Goal: Information Seeking & Learning: Find specific fact

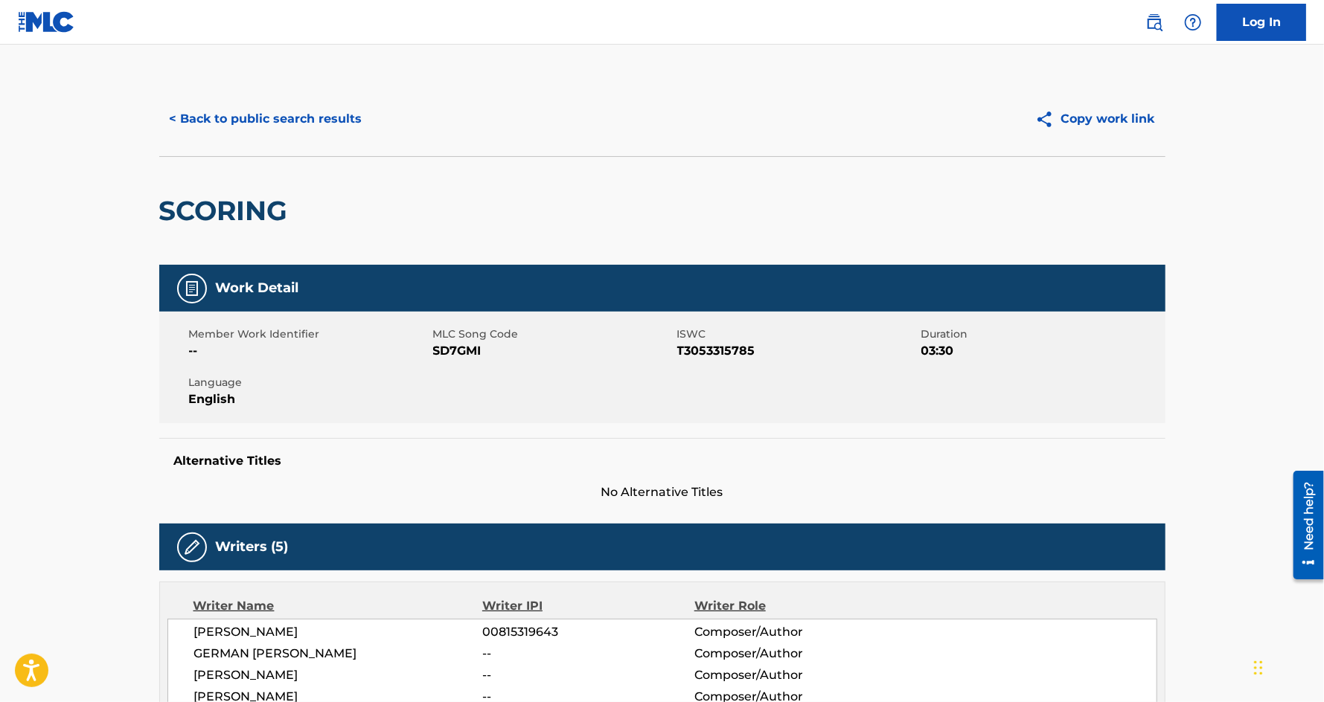
click at [310, 110] on button "< Back to public search results" at bounding box center [266, 118] width 214 height 37
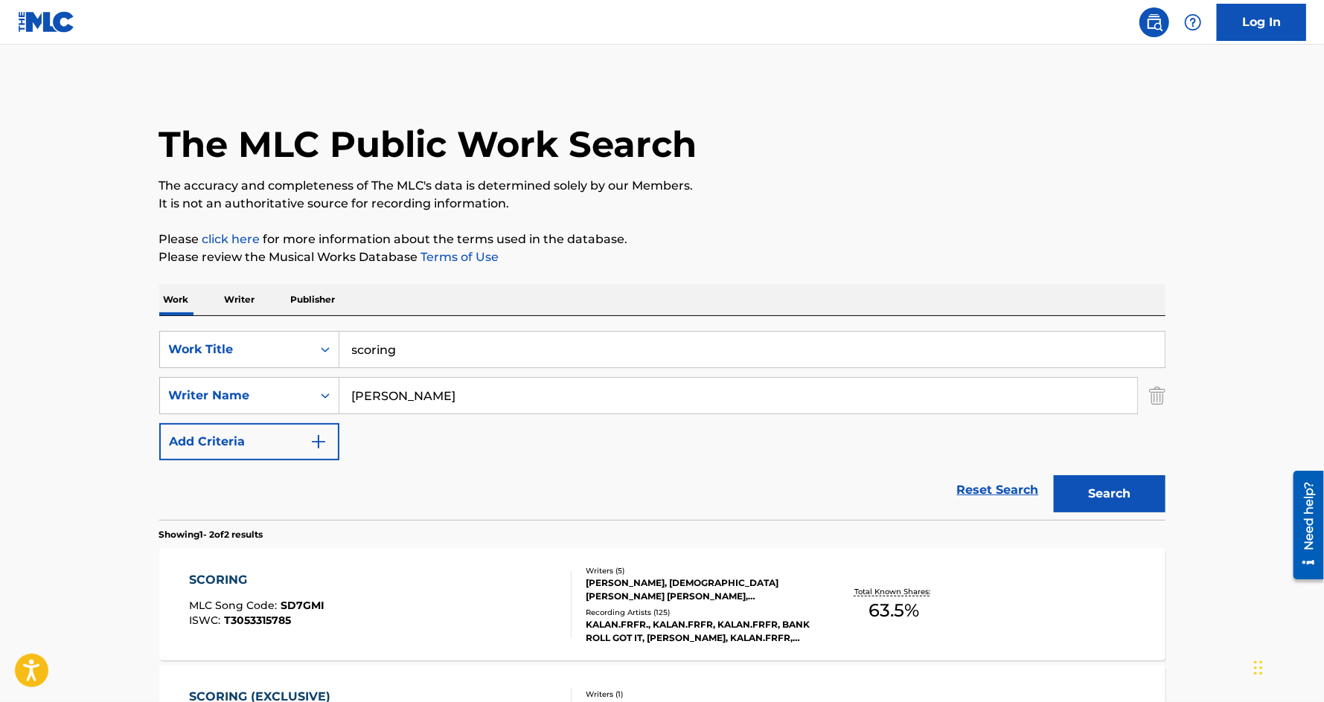
scroll to position [138, 0]
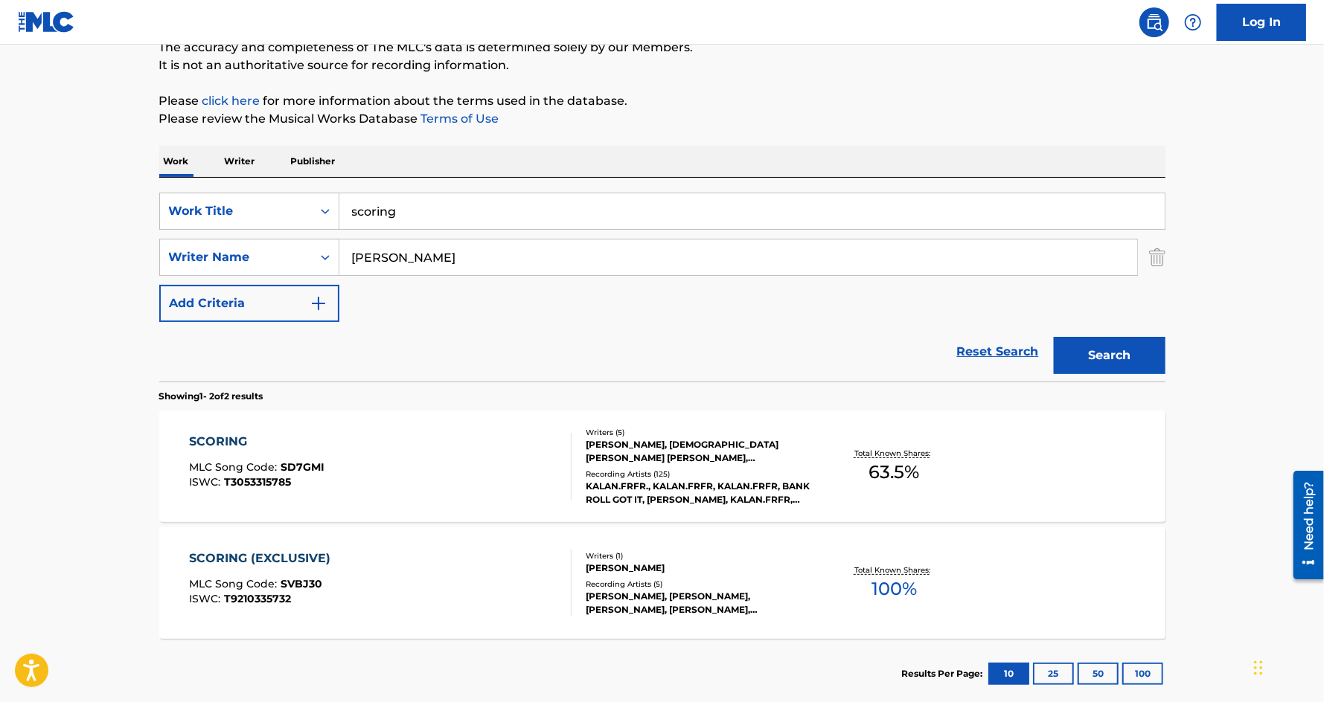
click at [417, 196] on input "scoring" at bounding box center [751, 211] width 825 height 36
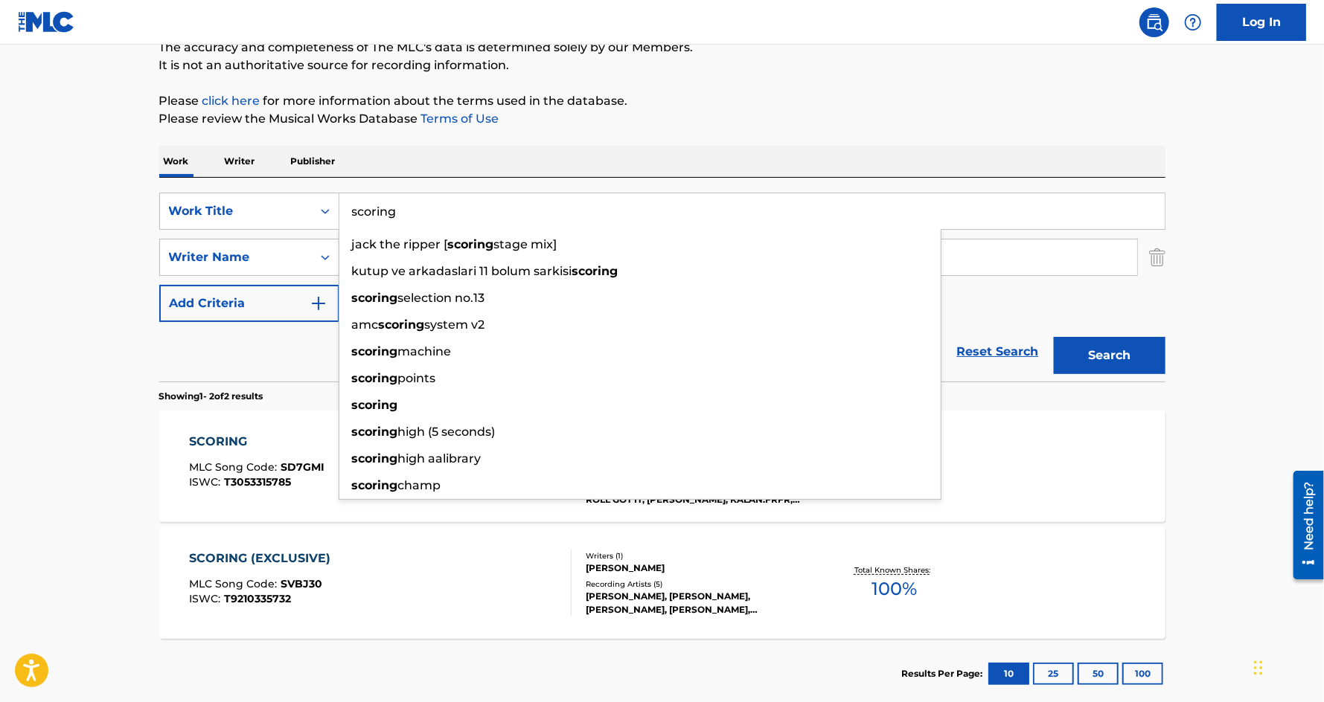
click at [417, 196] on input "scoring" at bounding box center [751, 211] width 825 height 36
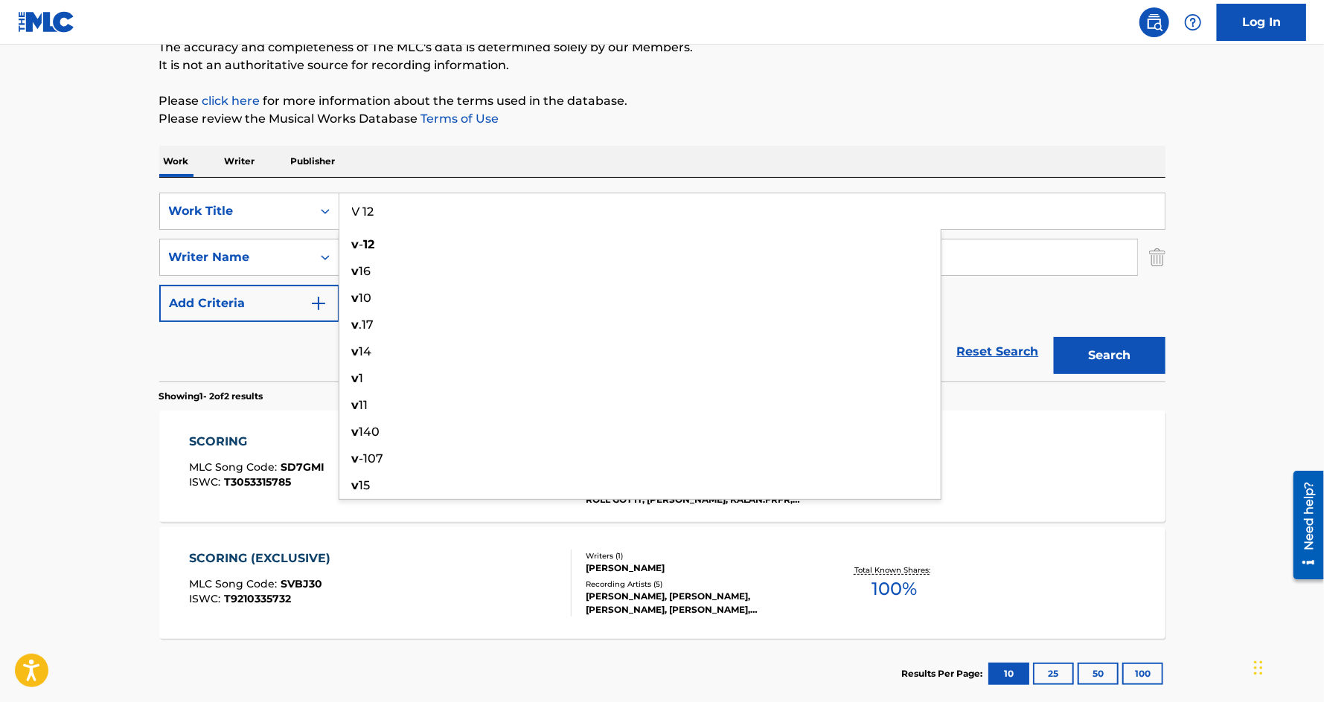
type input "V 12"
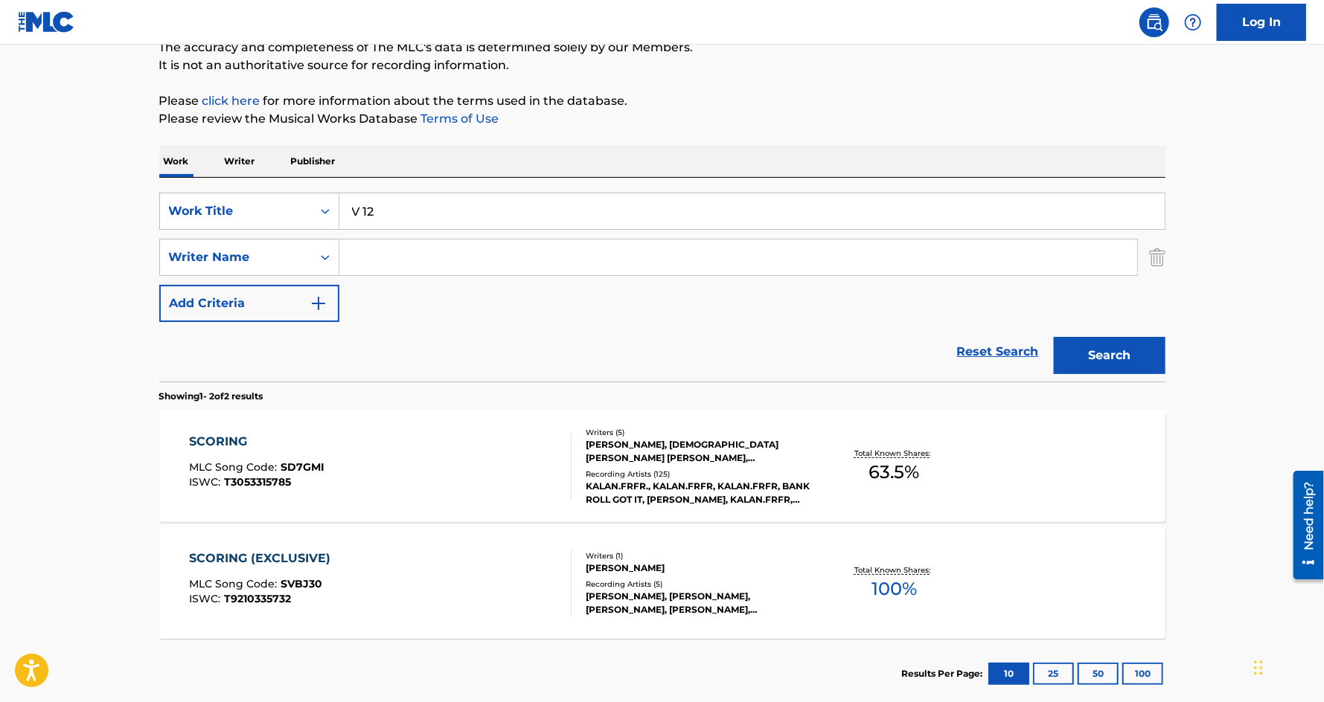
paste input "MASHECK"
type input "MASHECK"
click at [1054, 337] on button "Search" at bounding box center [1110, 355] width 112 height 37
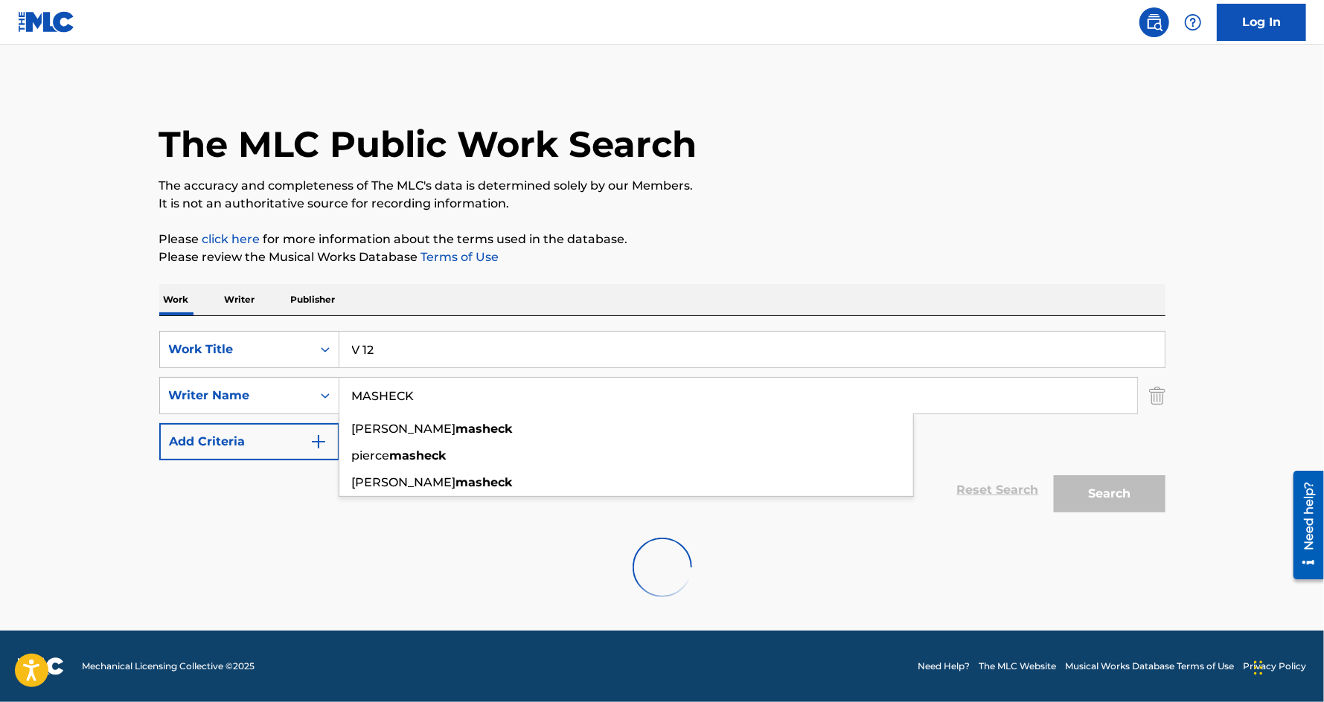
click at [126, 443] on main "The MLC Public Work Search The accuracy and completeness of The MLC's data is d…" at bounding box center [662, 338] width 1324 height 586
click at [362, 349] on input "V 12" at bounding box center [751, 350] width 825 height 36
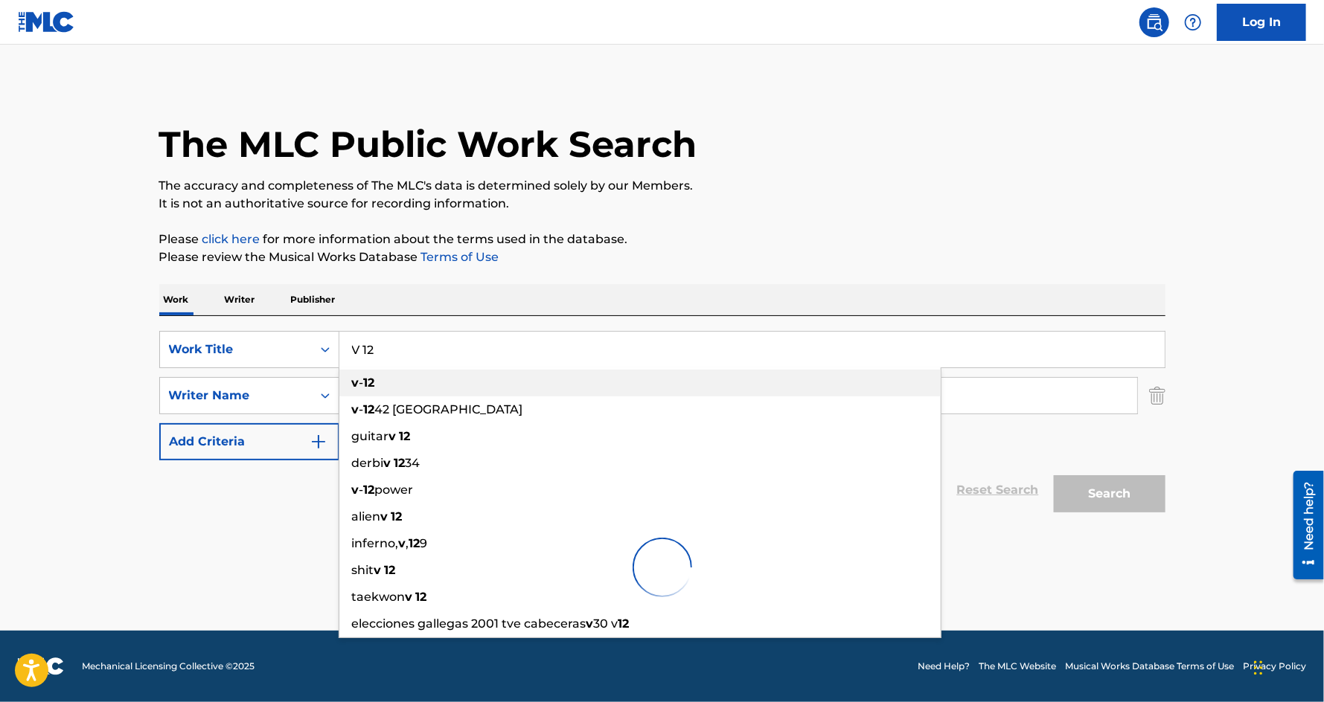
click at [377, 394] on div "v - 12" at bounding box center [639, 383] width 601 height 27
type input "v-12"
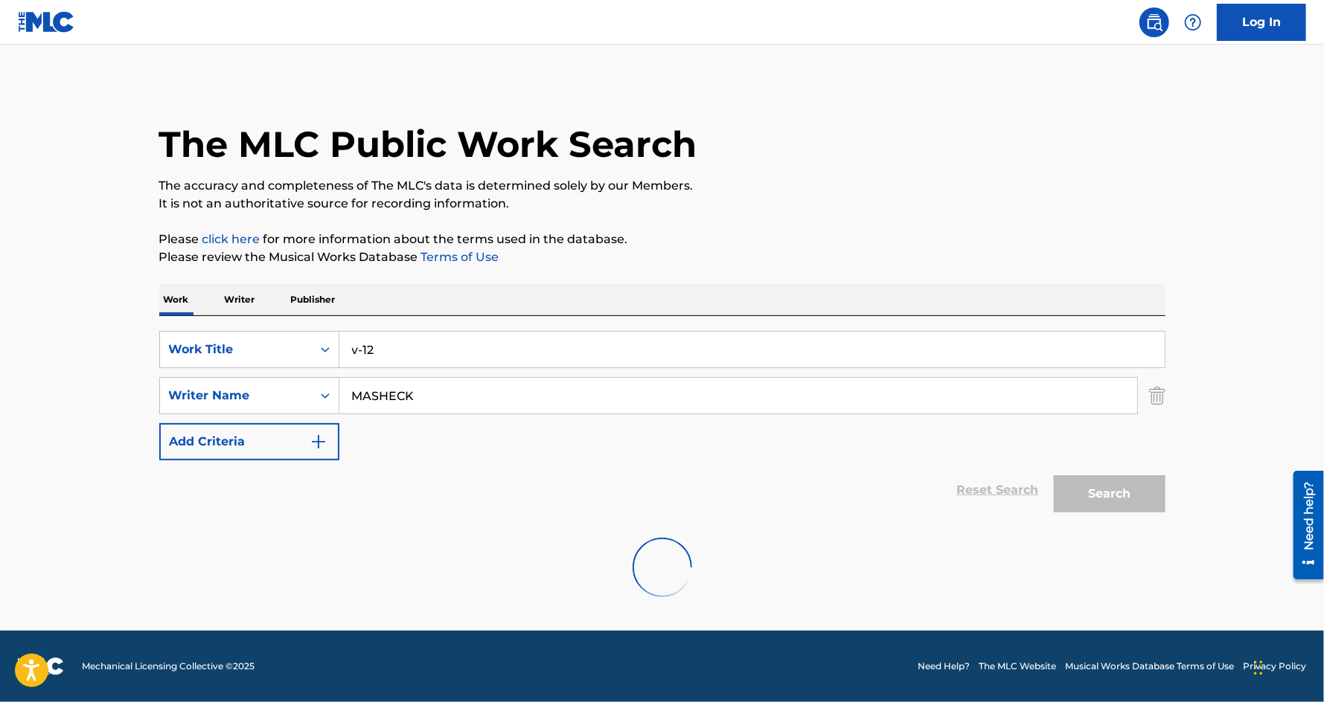
click at [962, 282] on div "The MLC Public Work Search The accuracy and completeness of The MLC's data is d…" at bounding box center [662, 349] width 1042 height 534
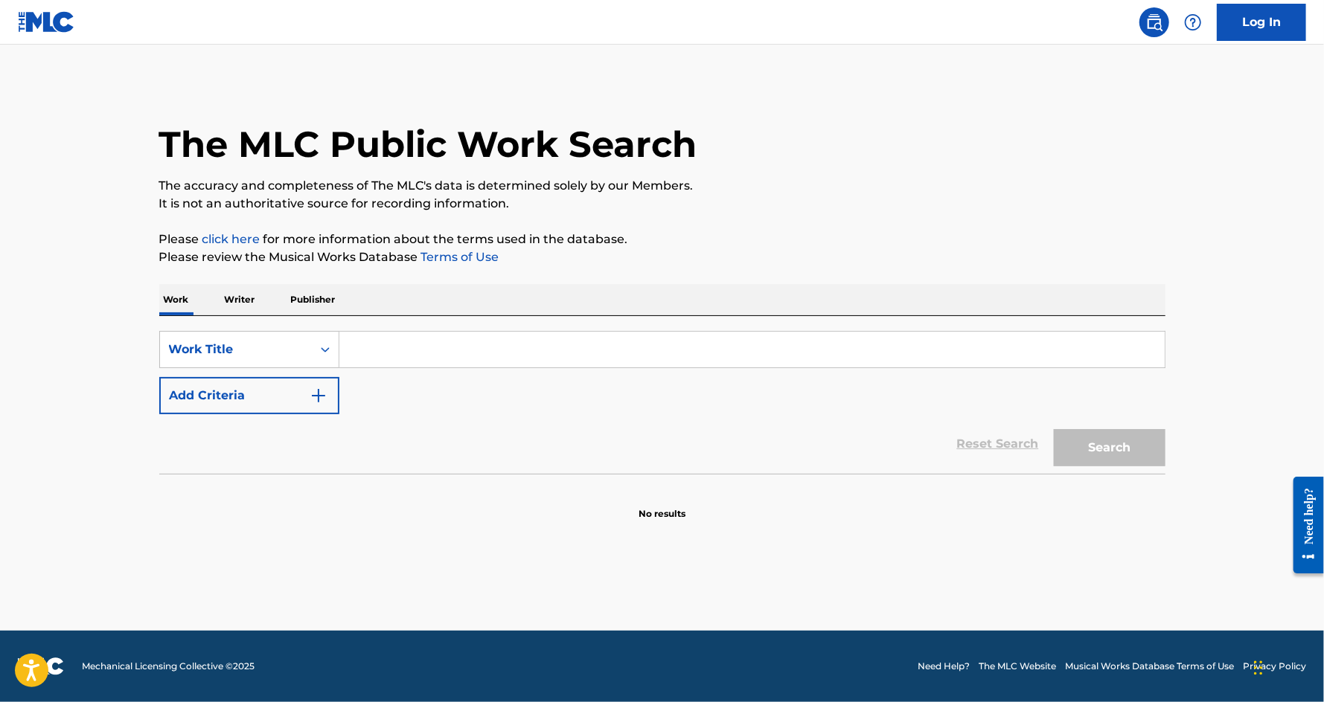
click at [397, 368] on div "Search Form" at bounding box center [752, 349] width 826 height 37
click at [382, 365] on input "Search Form" at bounding box center [751, 350] width 825 height 36
type input "v-12"
click at [259, 382] on button "Add Criteria" at bounding box center [249, 395] width 180 height 37
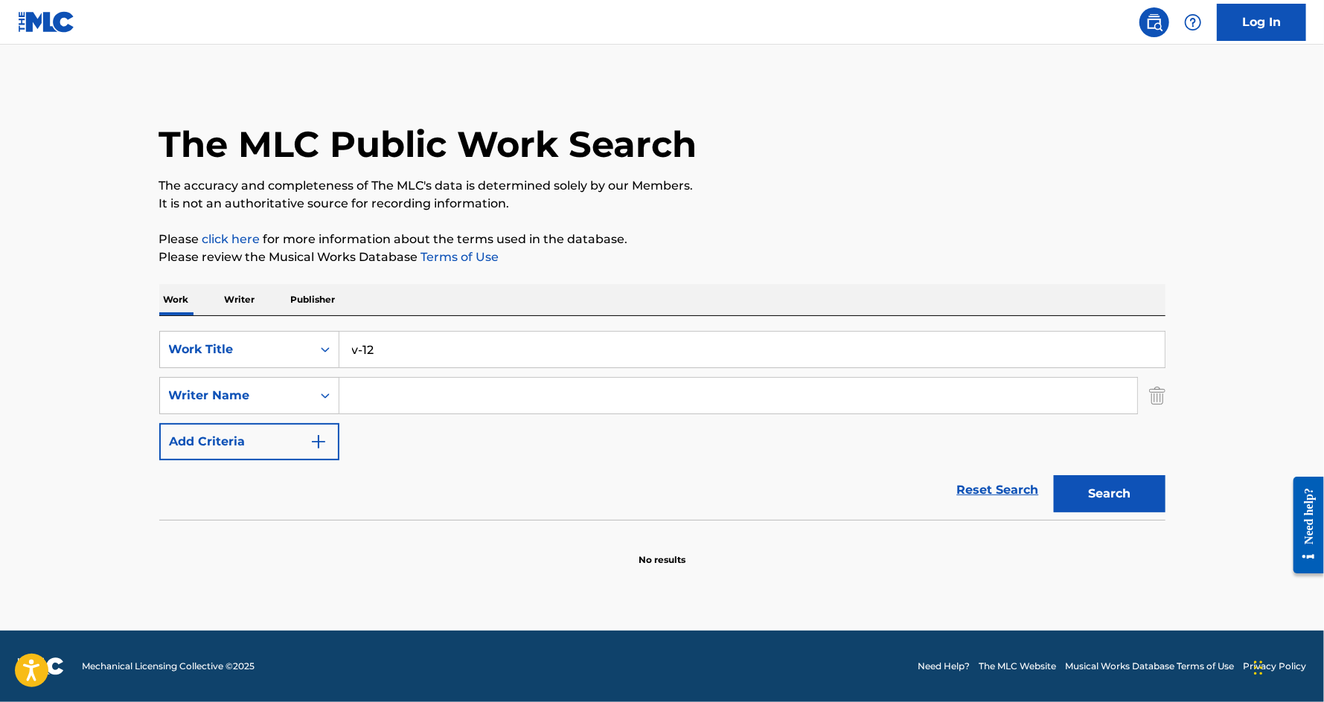
click at [417, 392] on input "Search Form" at bounding box center [738, 396] width 798 height 36
paste input "MASHECK"
type input "MASHECK"
click at [1083, 496] on button "Search" at bounding box center [1110, 493] width 112 height 37
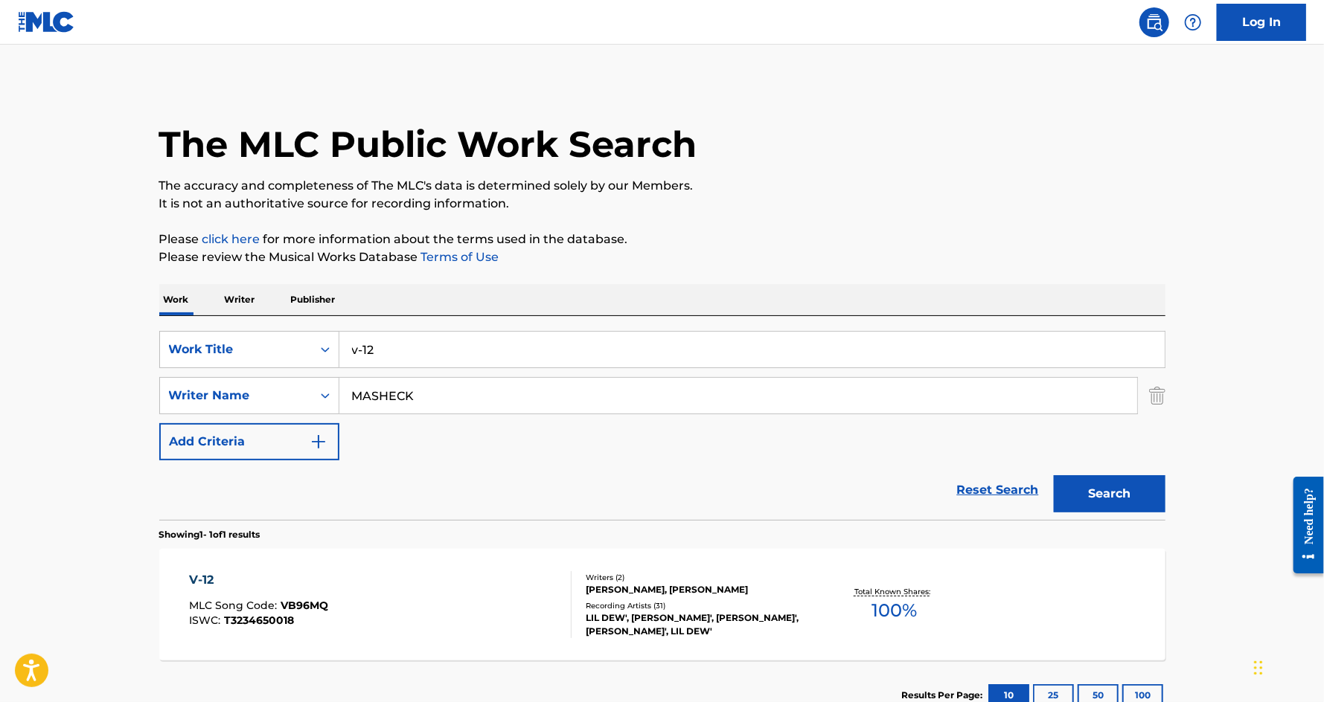
scroll to position [106, 0]
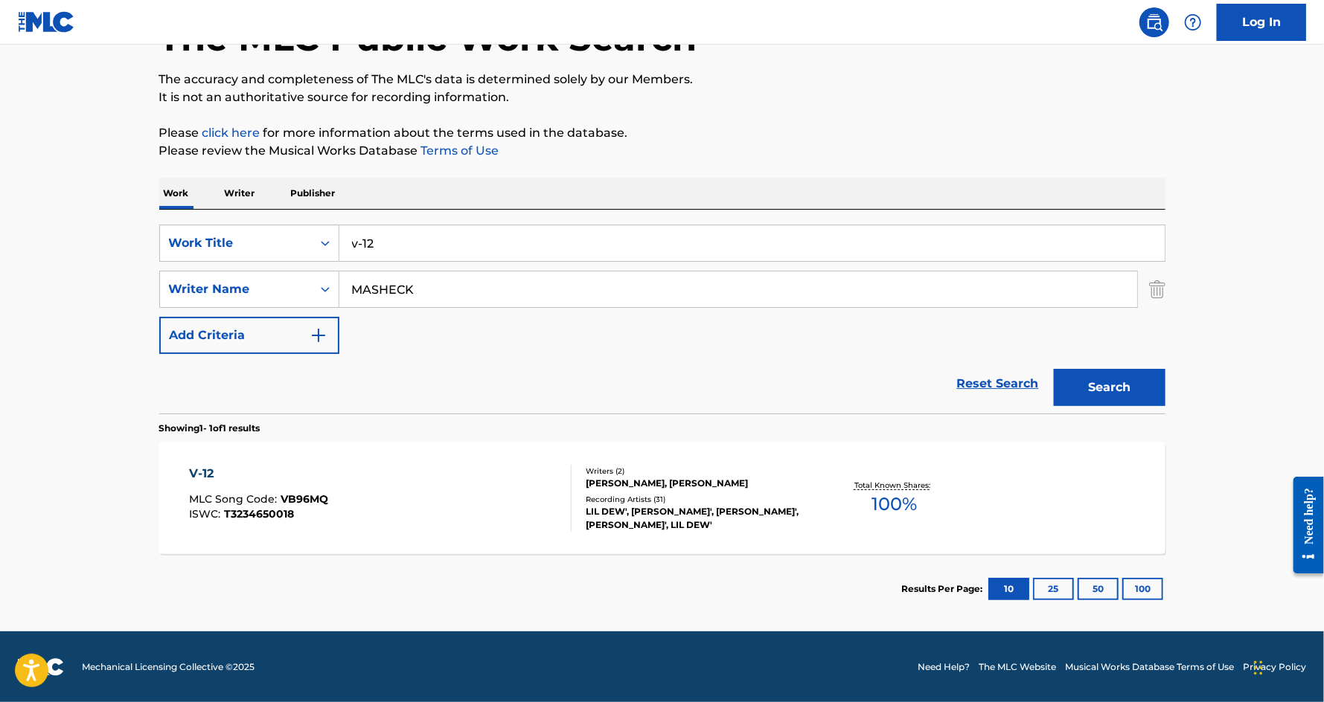
click at [217, 468] on div "V-12" at bounding box center [258, 474] width 139 height 18
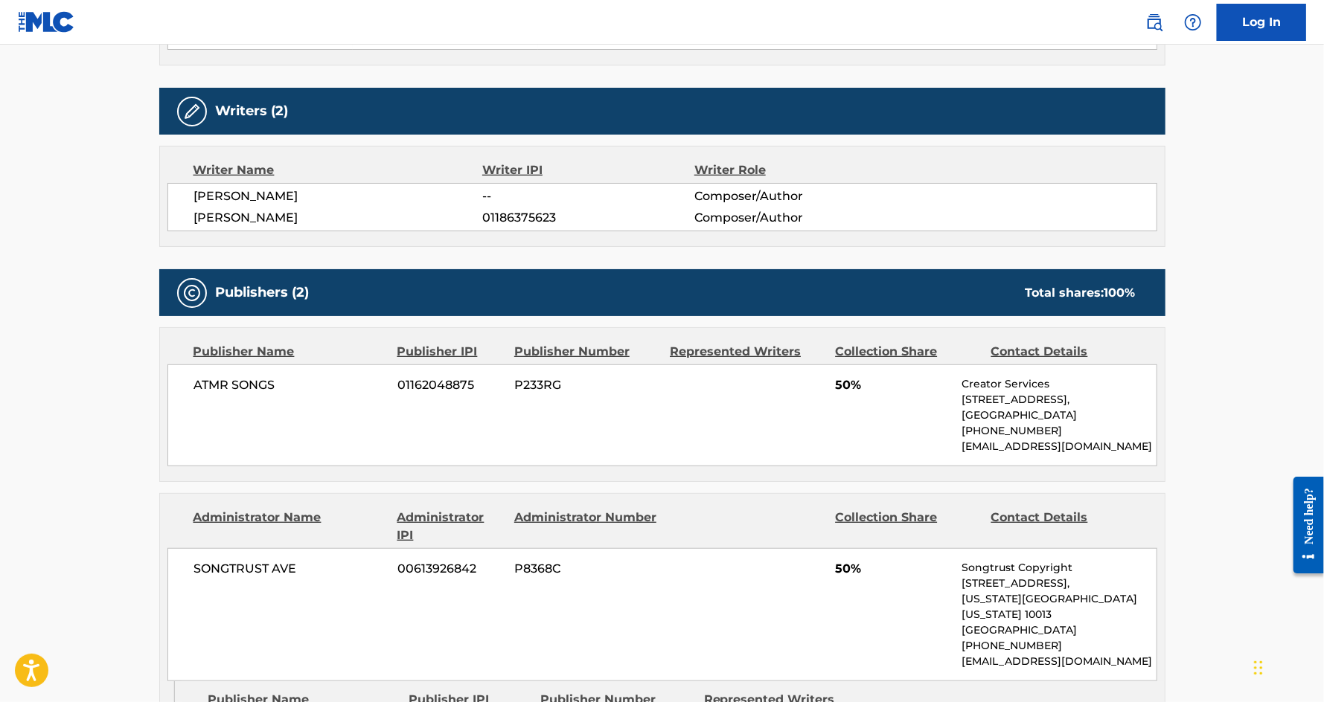
scroll to position [489, 0]
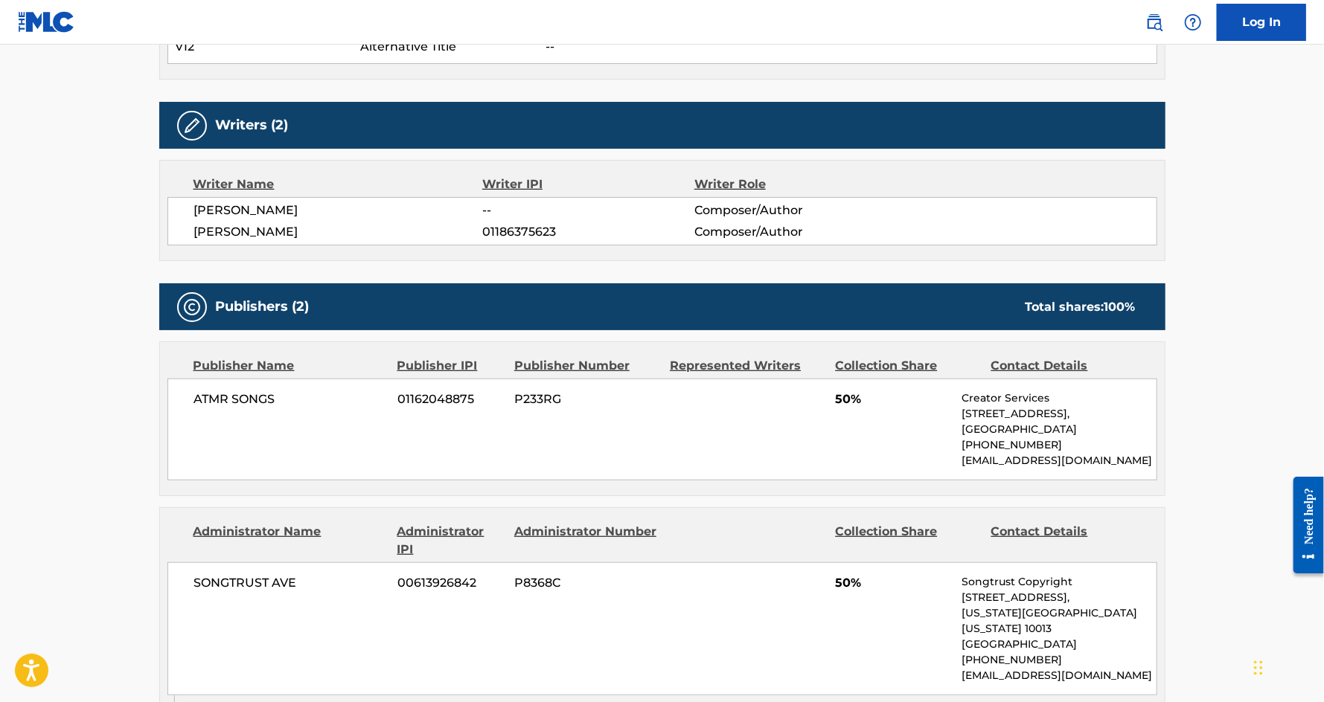
click at [226, 396] on span "ATMR SONGS" at bounding box center [290, 400] width 193 height 18
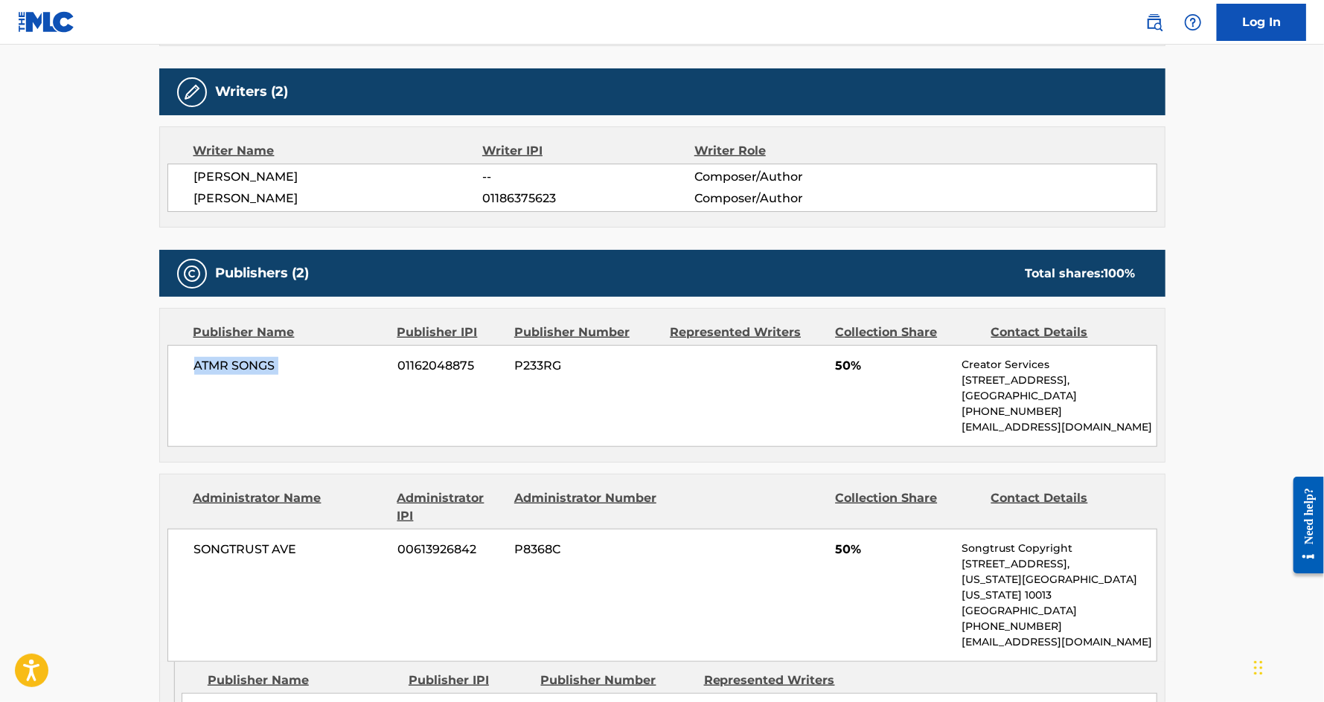
scroll to position [531, 0]
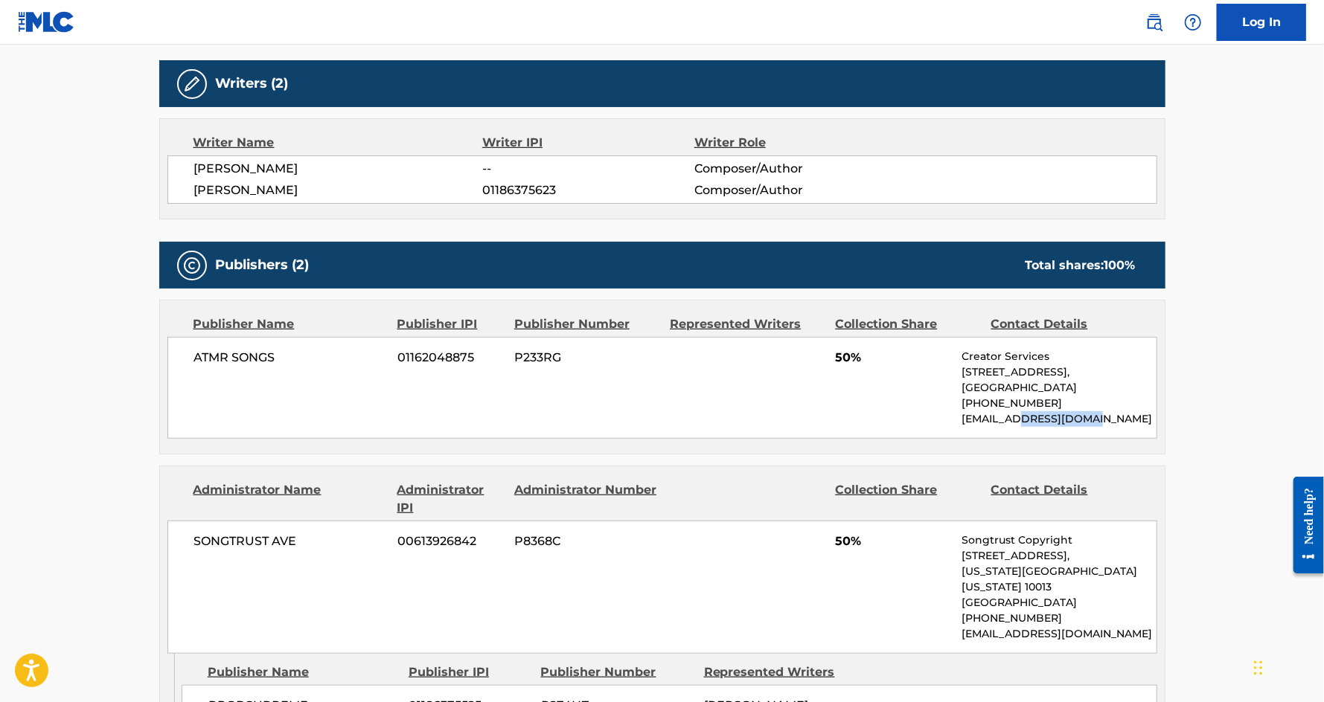
drag, startPoint x: 1079, startPoint y: 415, endPoint x: 1017, endPoint y: 414, distance: 61.8
click at [1017, 414] on p "creators@alltrack.com" at bounding box center [1058, 419] width 194 height 16
copy p "alltrack.com"
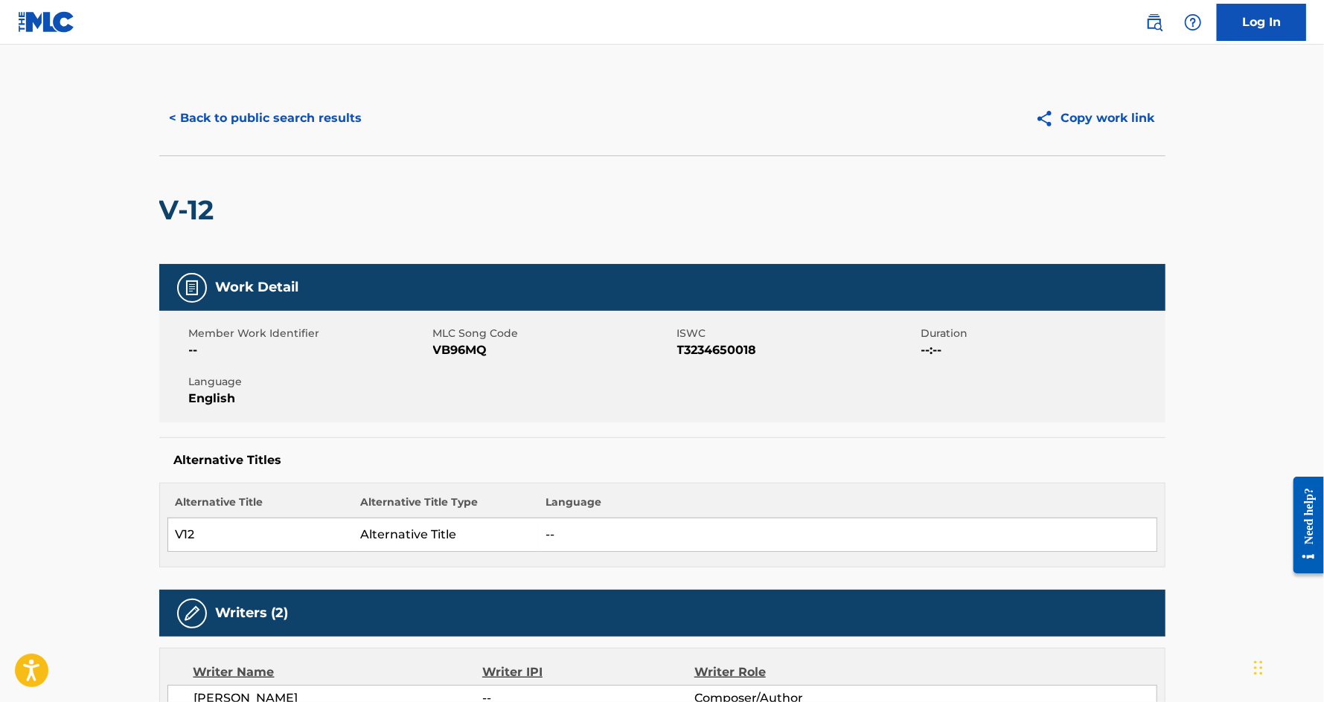
click at [266, 115] on button "< Back to public search results" at bounding box center [266, 118] width 214 height 37
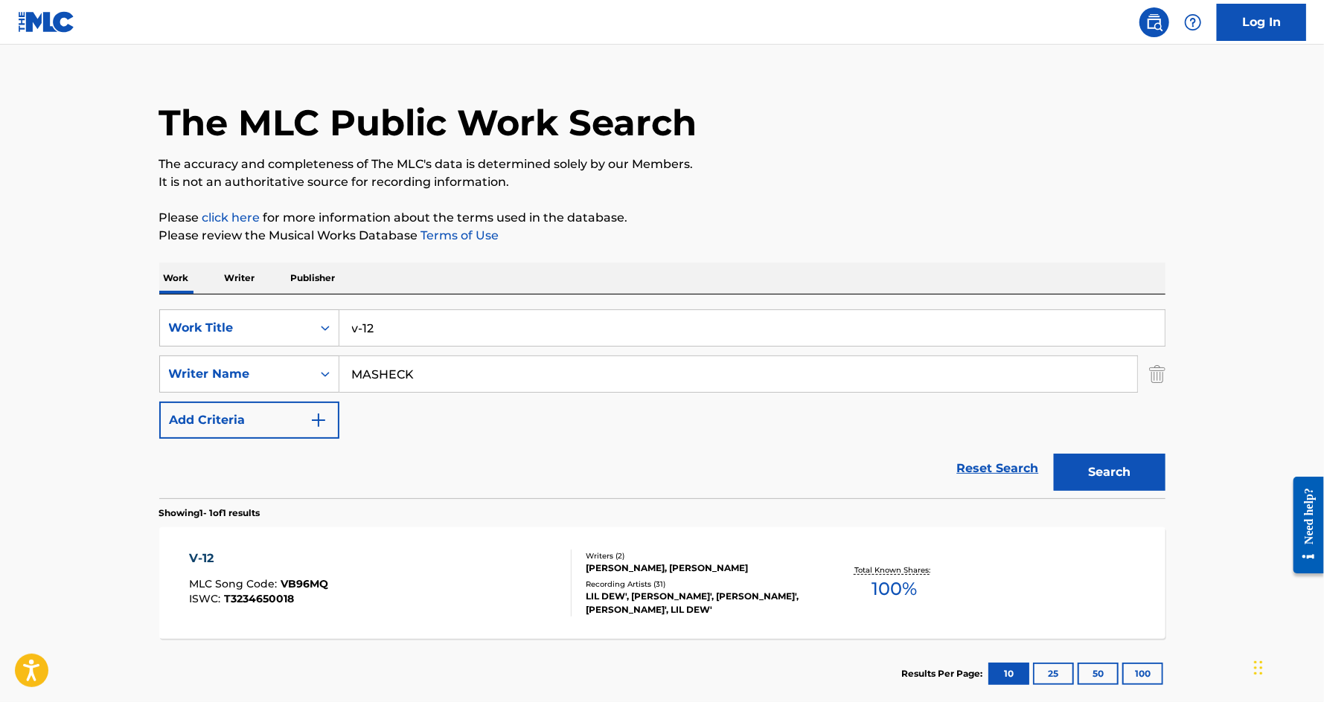
click at [369, 335] on input "v-12" at bounding box center [751, 328] width 825 height 36
type input "chinatown!"
paste input "scaminaci"
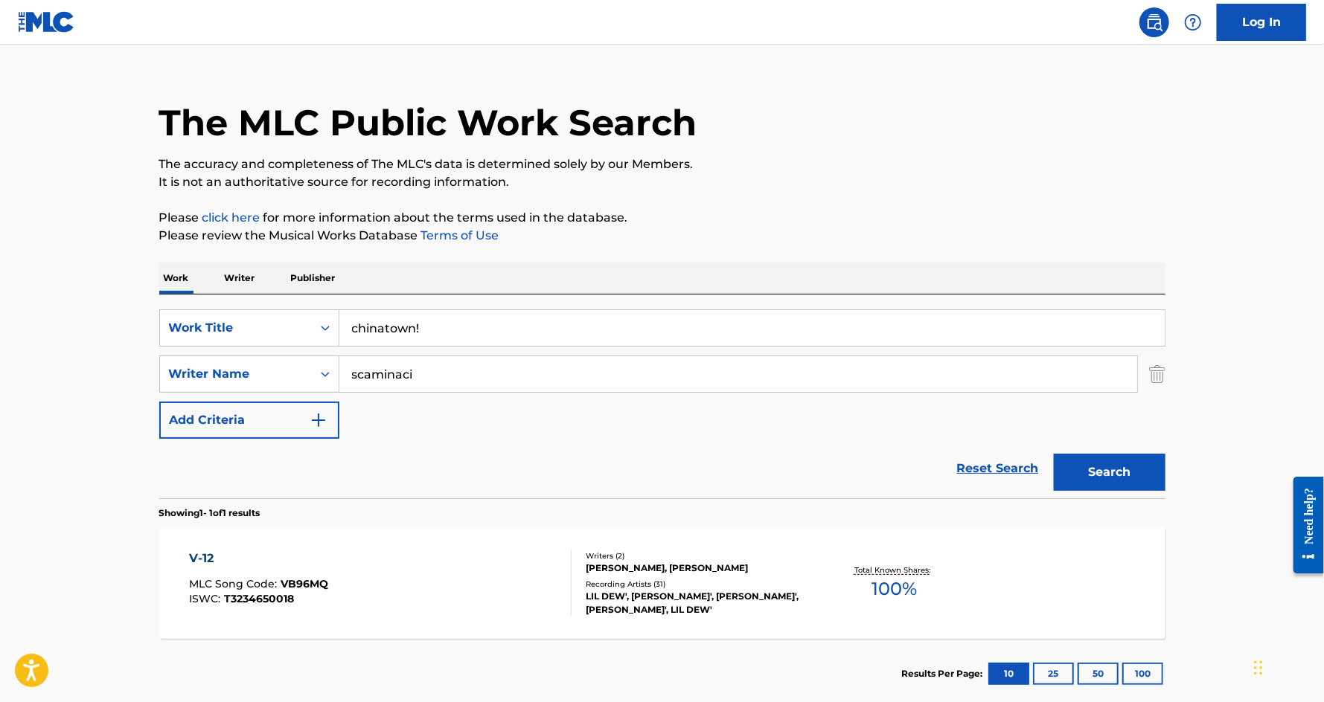
type input "scaminaci"
click at [1054, 454] on button "Search" at bounding box center [1110, 472] width 112 height 37
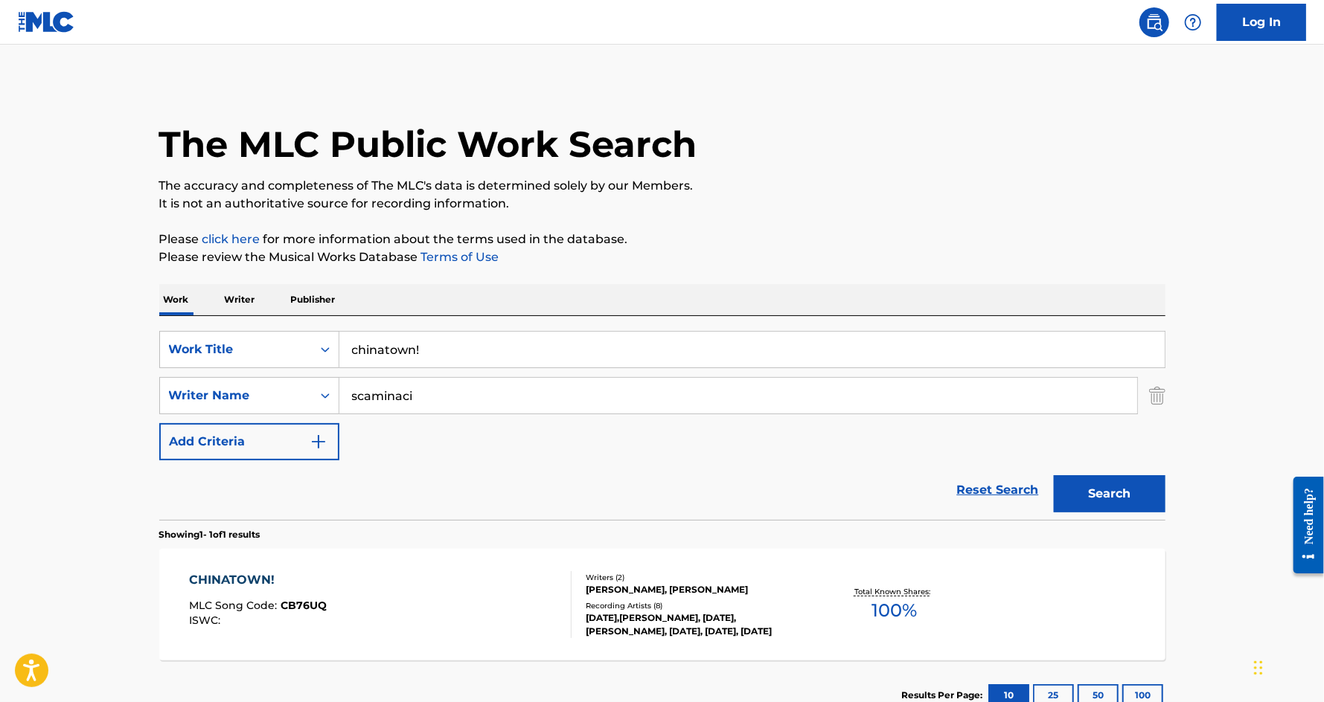
scroll to position [106, 0]
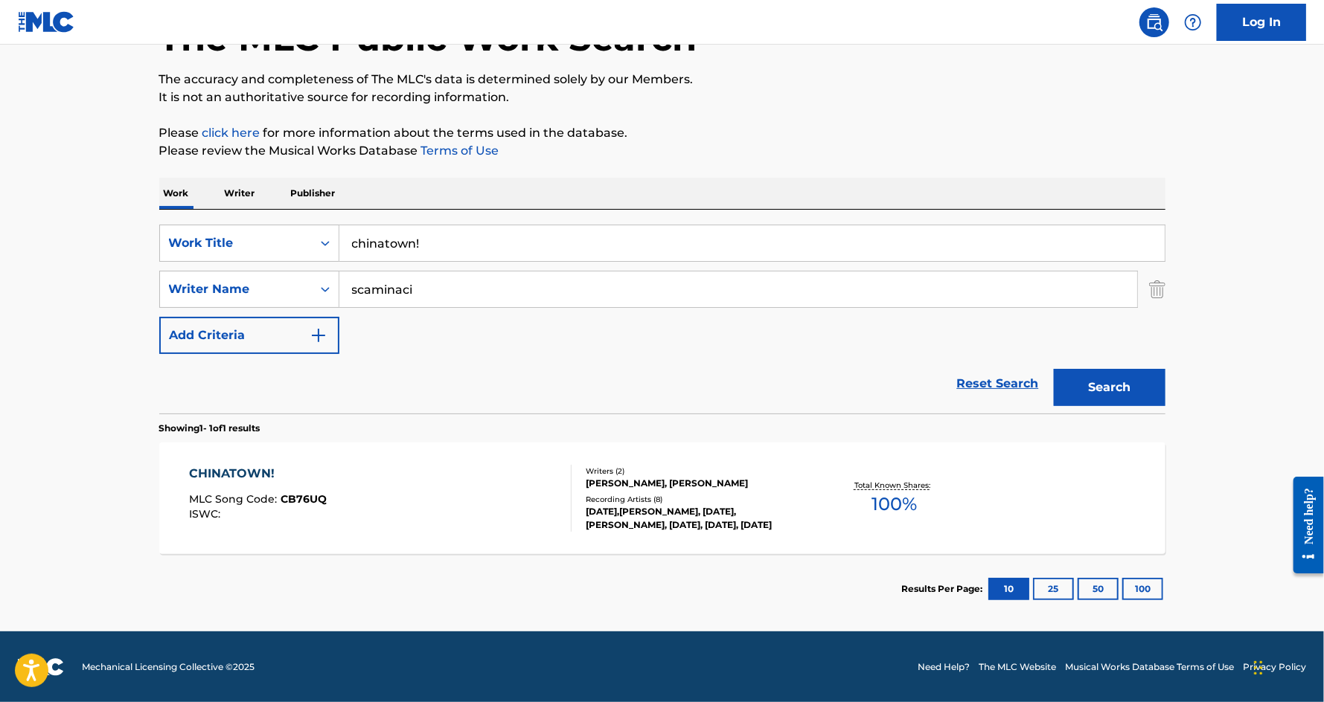
click at [222, 468] on div "CHINATOWN!" at bounding box center [258, 474] width 138 height 18
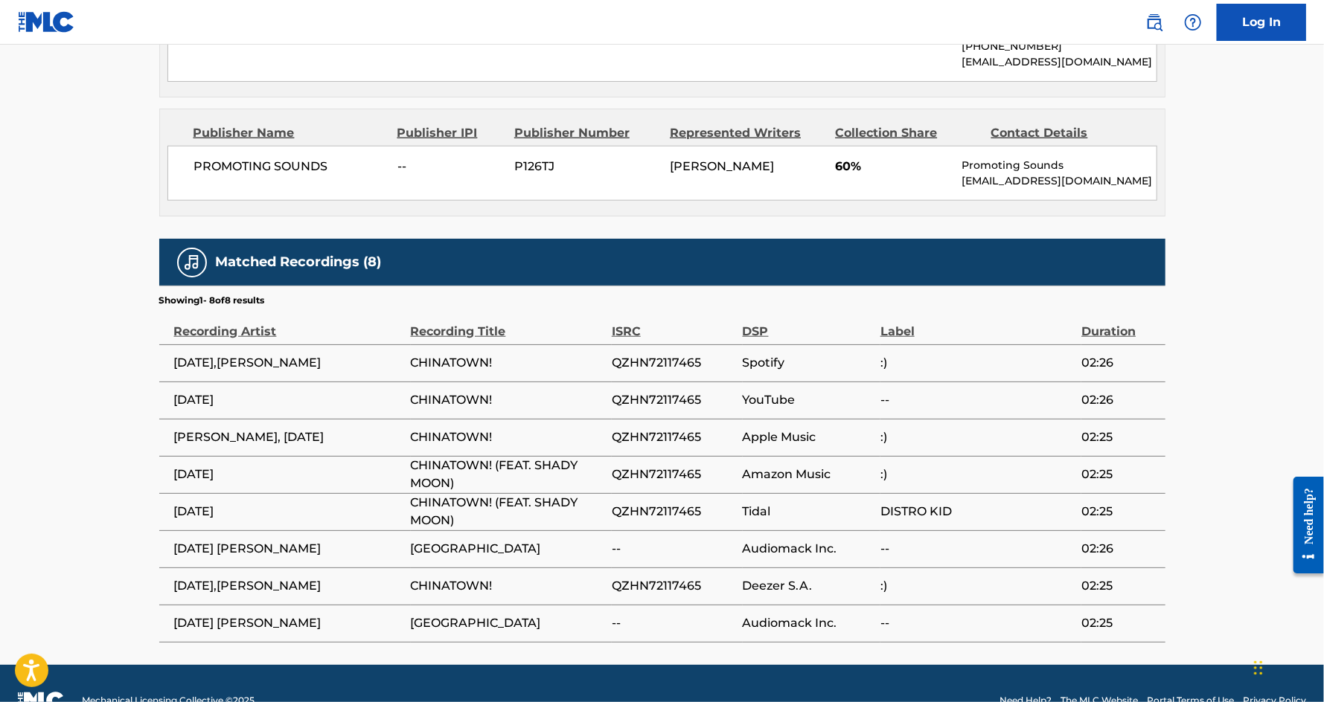
scroll to position [865, 0]
